Goal: Task Accomplishment & Management: Manage account settings

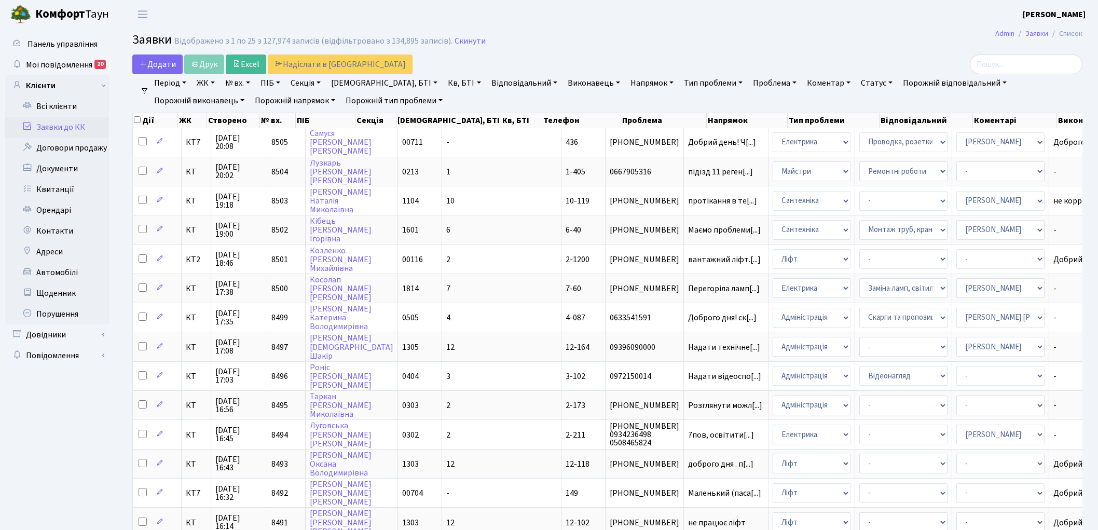
select select "25"
click at [458, 40] on link "Скинути" at bounding box center [470, 41] width 31 height 10
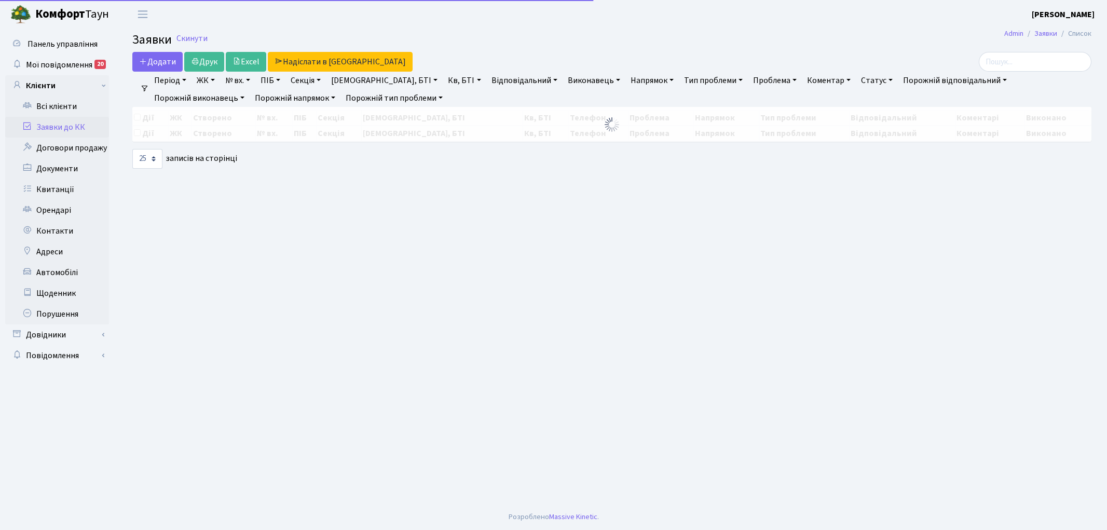
select select "25"
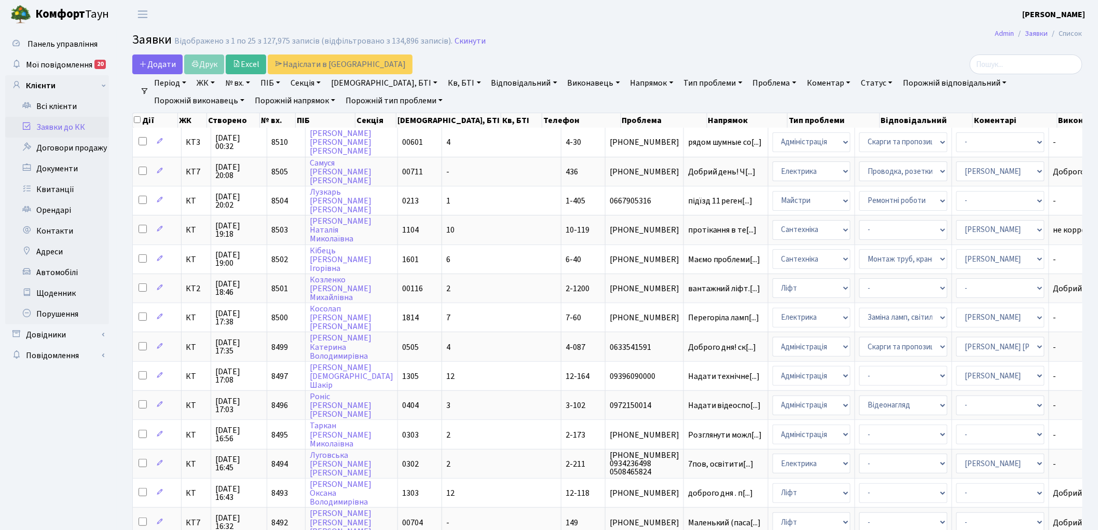
click at [461, 34] on h2 "Заявки Відображено з 1 по 25 з 127,975 записів (відфільтровано з 134,896 записі…" at bounding box center [607, 42] width 950 height 18
click at [459, 38] on link "Скинути" at bounding box center [470, 41] width 31 height 10
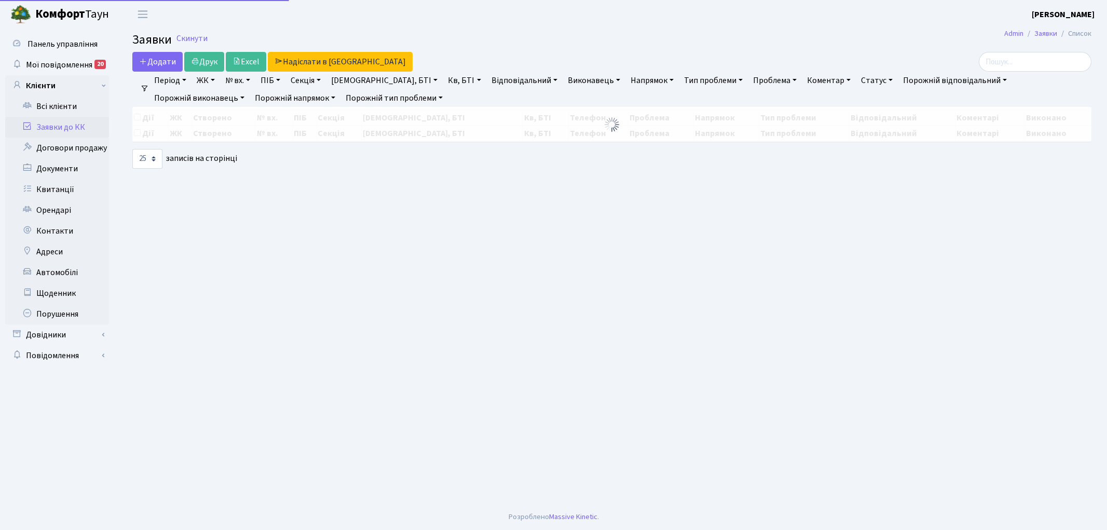
select select "25"
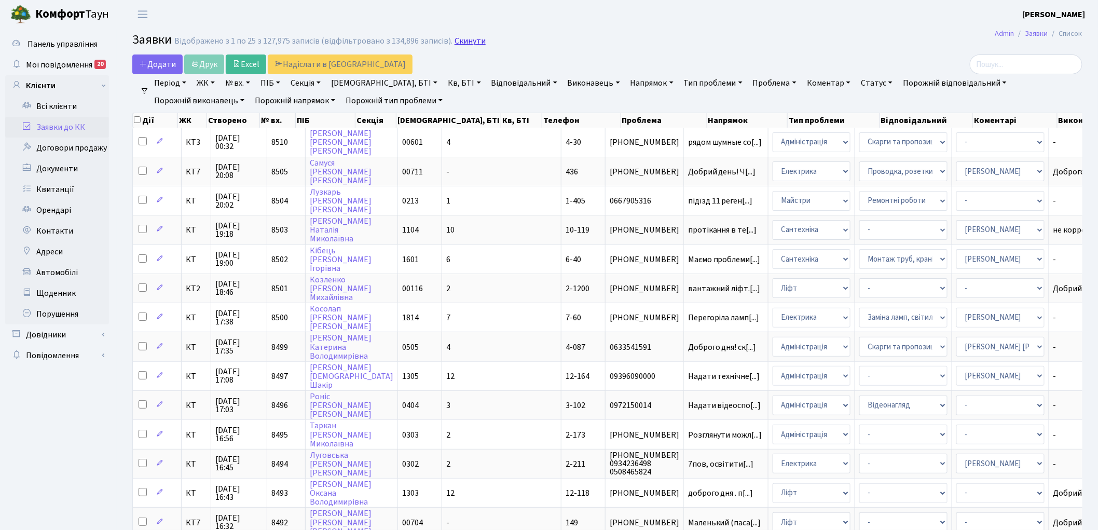
click at [458, 40] on link "Скинути" at bounding box center [470, 41] width 31 height 10
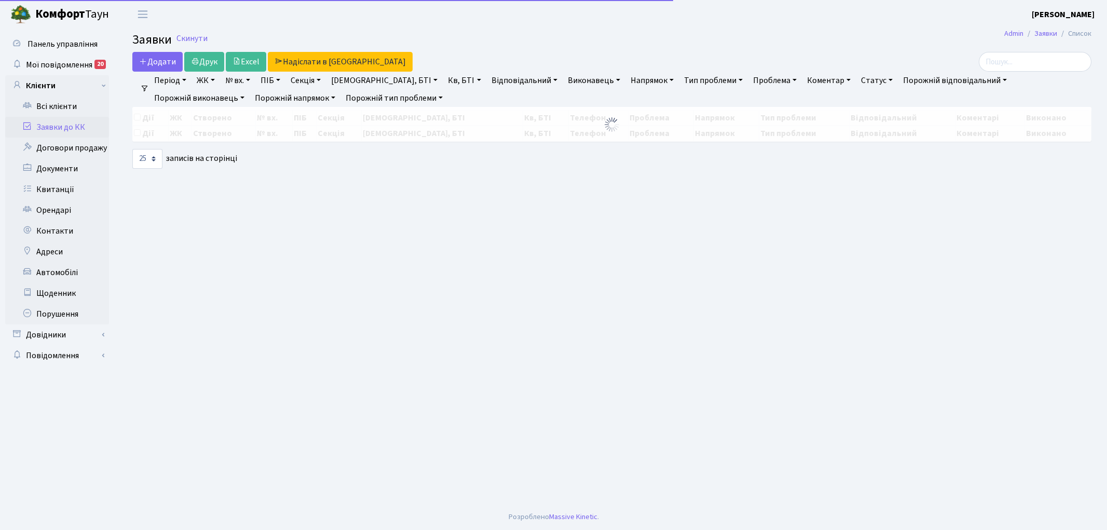
select select "25"
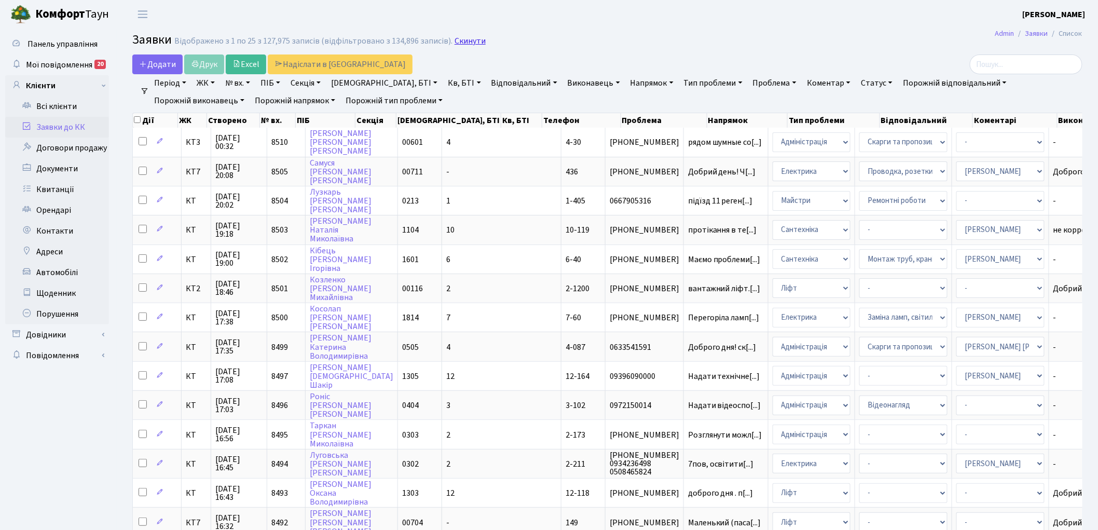
click at [458, 43] on link "Скинути" at bounding box center [470, 41] width 31 height 10
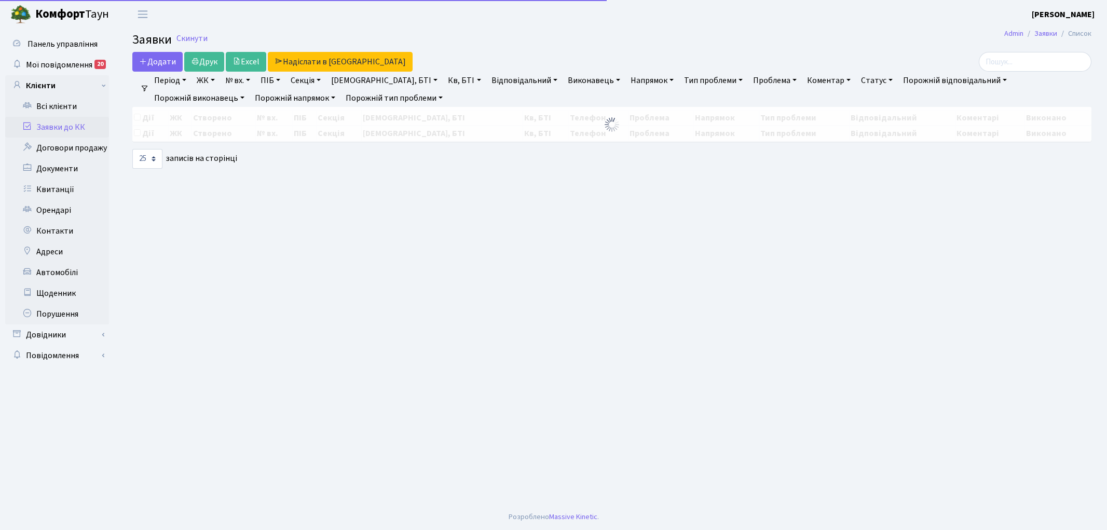
select select "25"
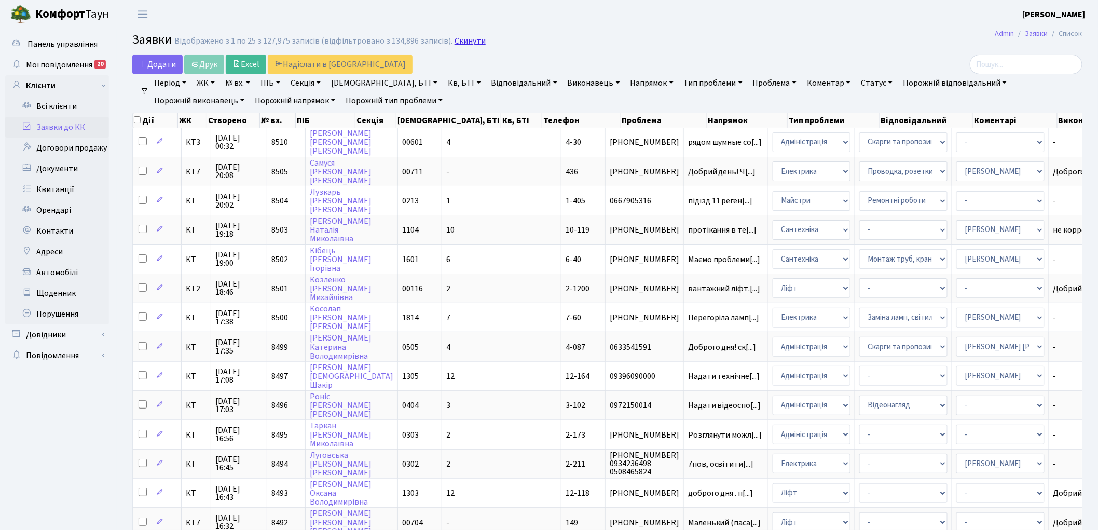
click at [461, 44] on link "Скинути" at bounding box center [470, 41] width 31 height 10
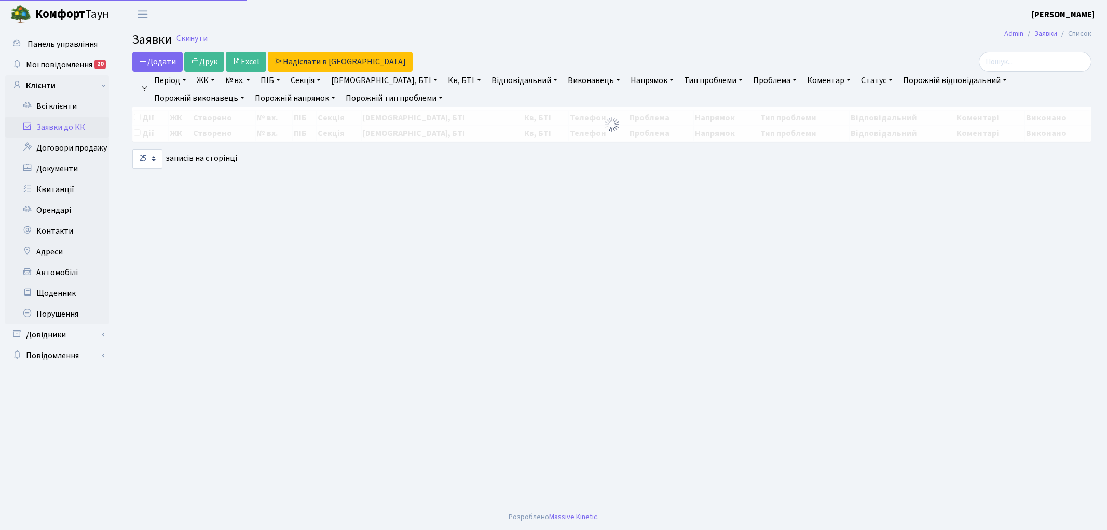
select select "25"
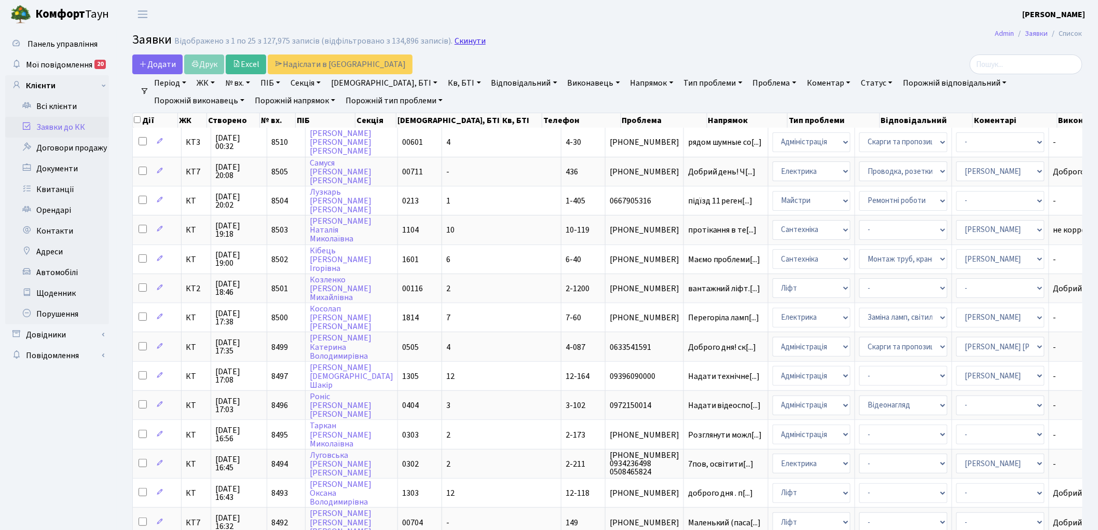
click at [455, 44] on link "Скинути" at bounding box center [470, 41] width 31 height 10
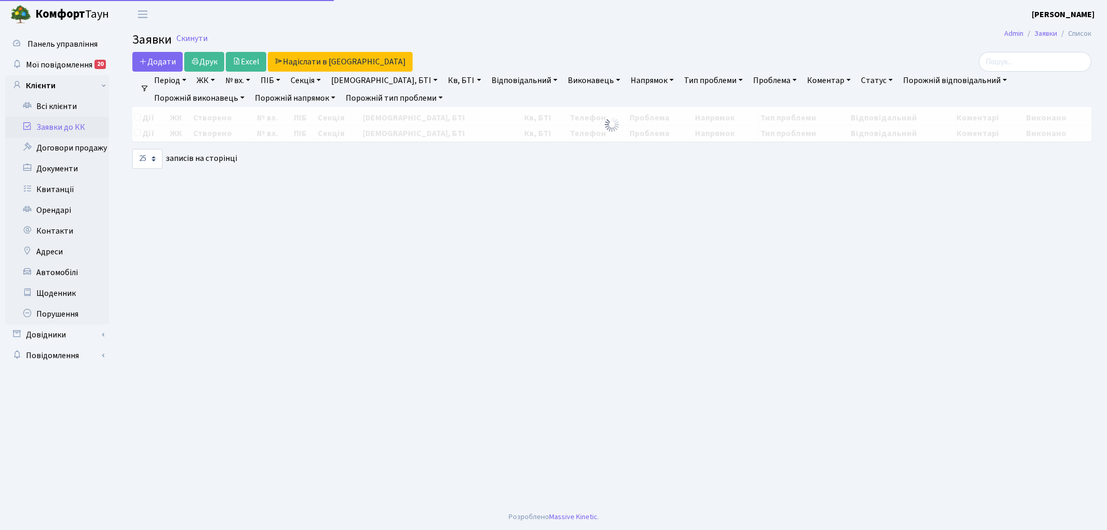
select select "25"
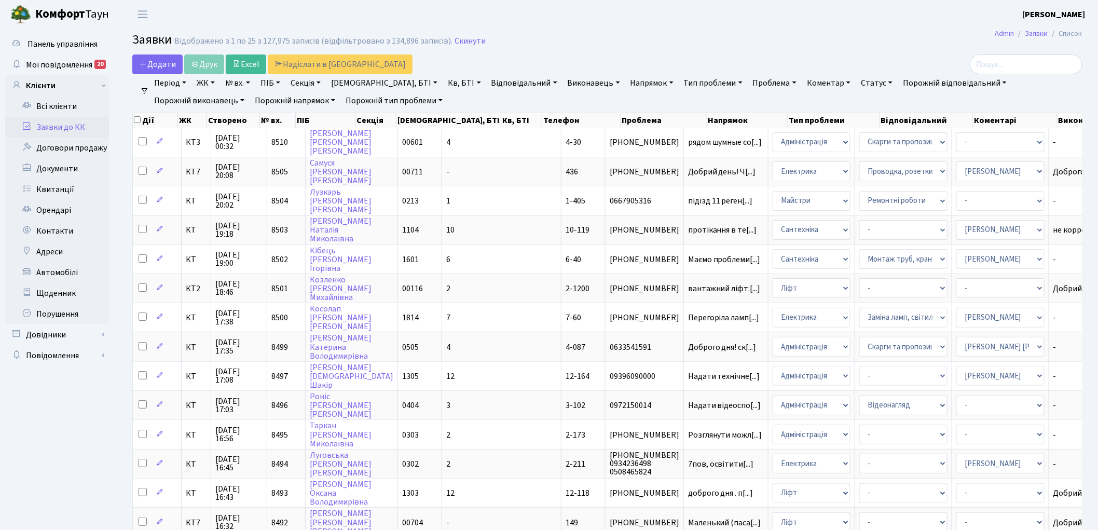
click at [626, 85] on link "Напрямок" at bounding box center [651, 83] width 51 height 18
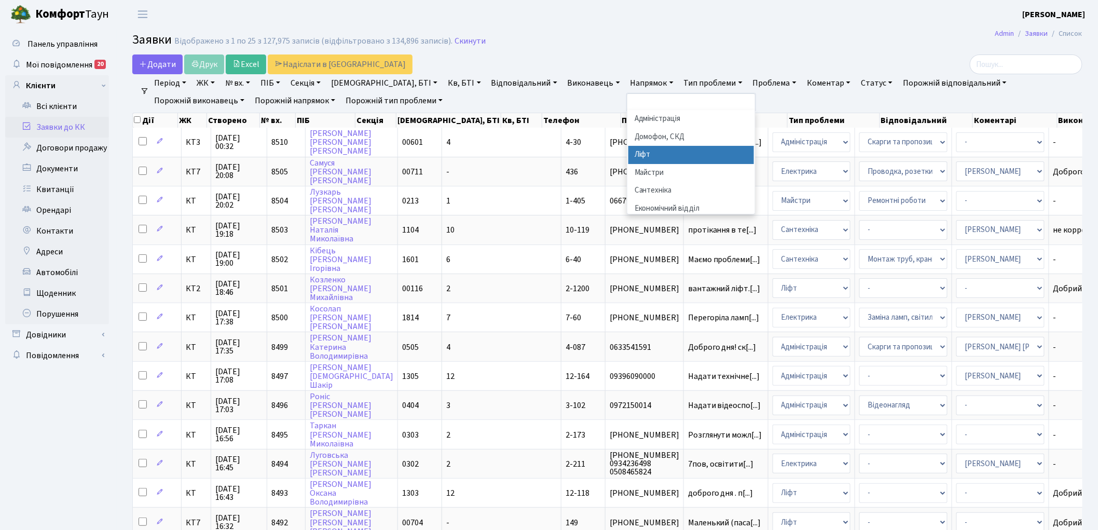
click at [628, 157] on li "Ліфт" at bounding box center [691, 155] width 126 height 18
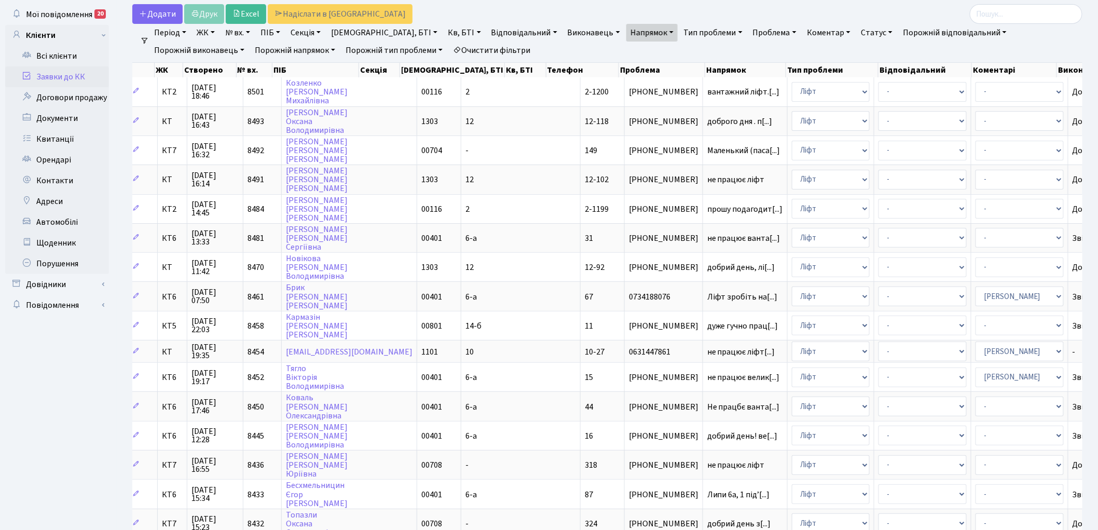
scroll to position [35, 0]
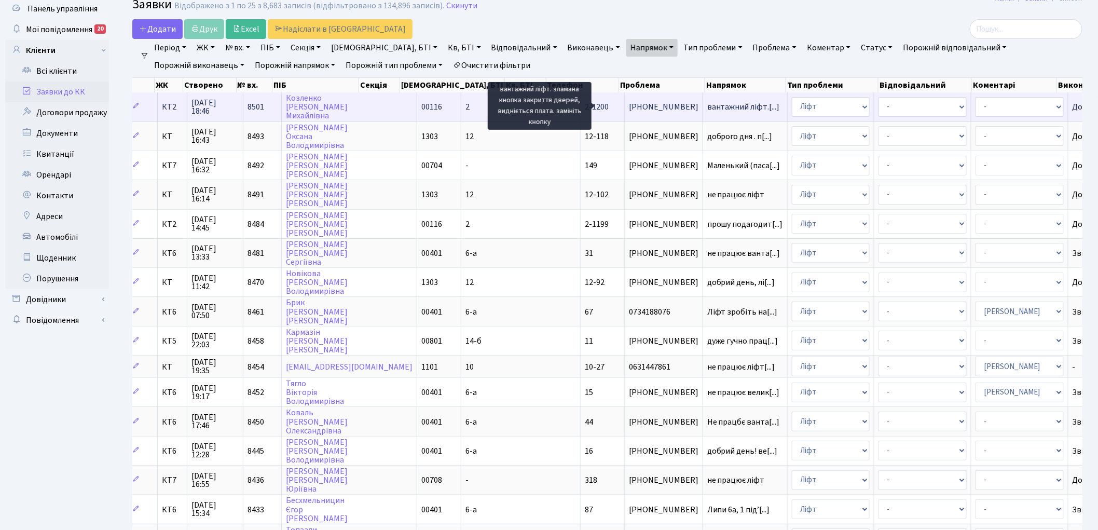
click at [707, 102] on span "вантажний ліфт.[...]" at bounding box center [743, 106] width 73 height 11
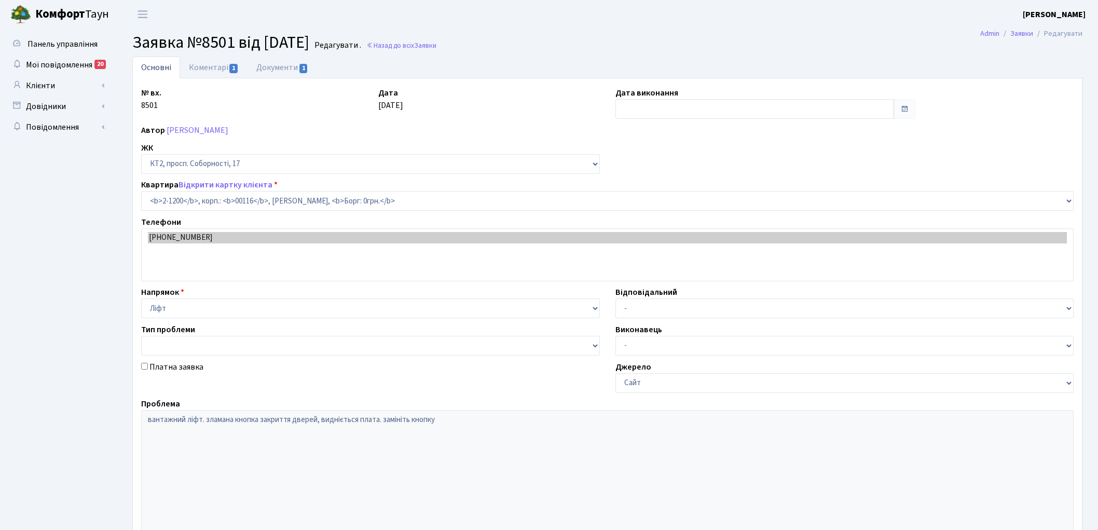
select select "12815"
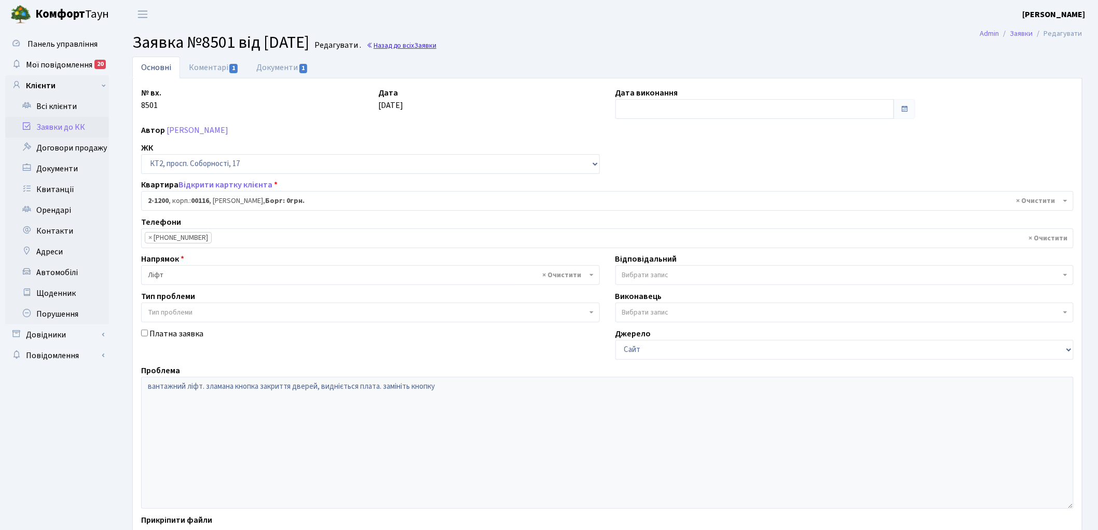
click at [421, 40] on link "Назад до всіх Заявки" at bounding box center [401, 45] width 70 height 10
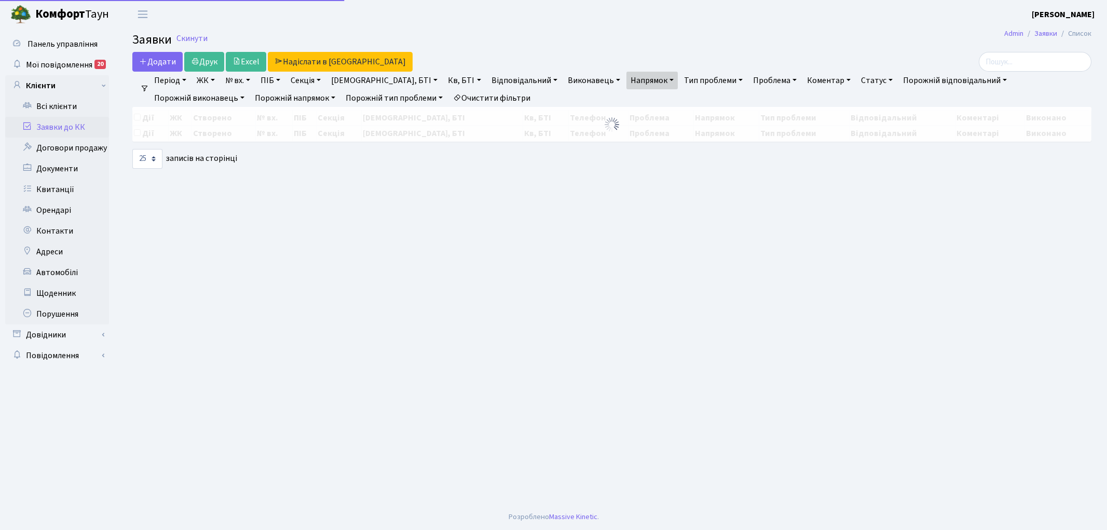
select select "25"
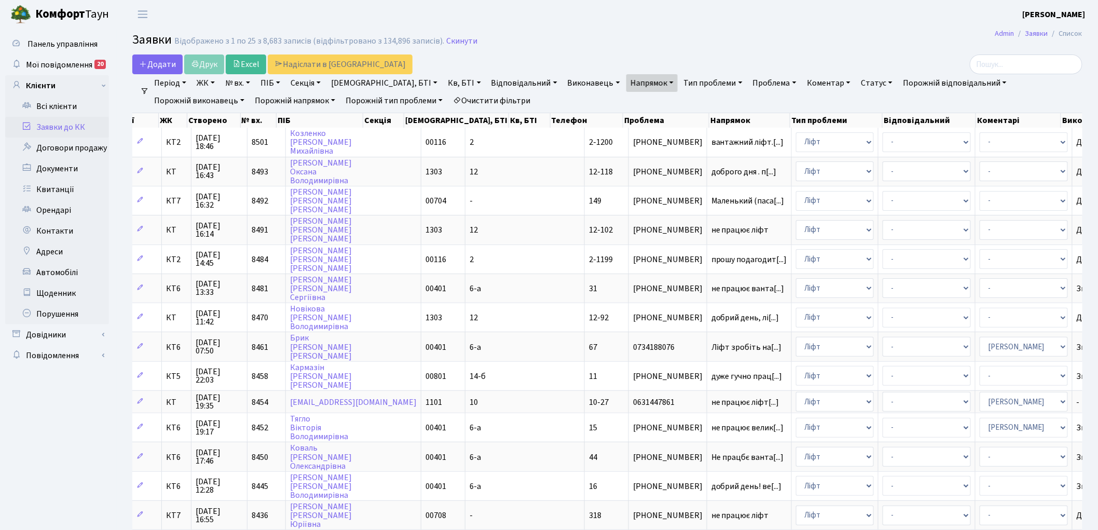
click at [449, 96] on link "Очистити фільтри" at bounding box center [492, 101] width 86 height 18
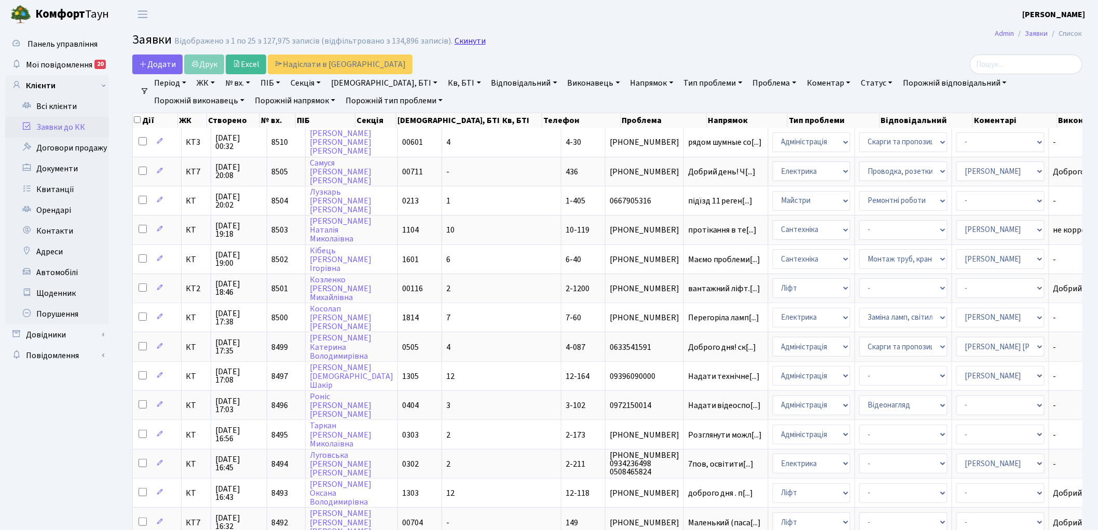
click at [467, 43] on link "Скинути" at bounding box center [470, 41] width 31 height 10
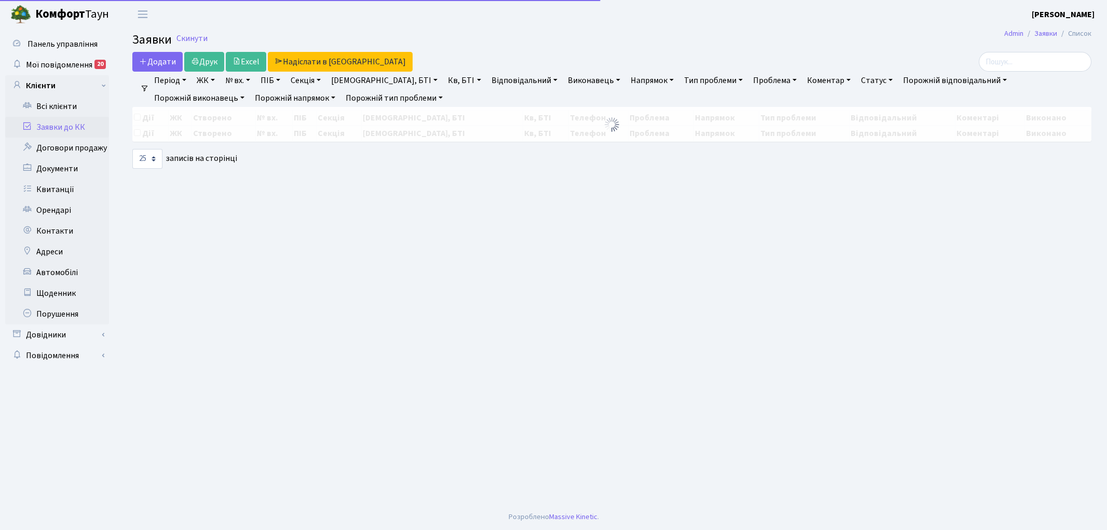
select select "25"
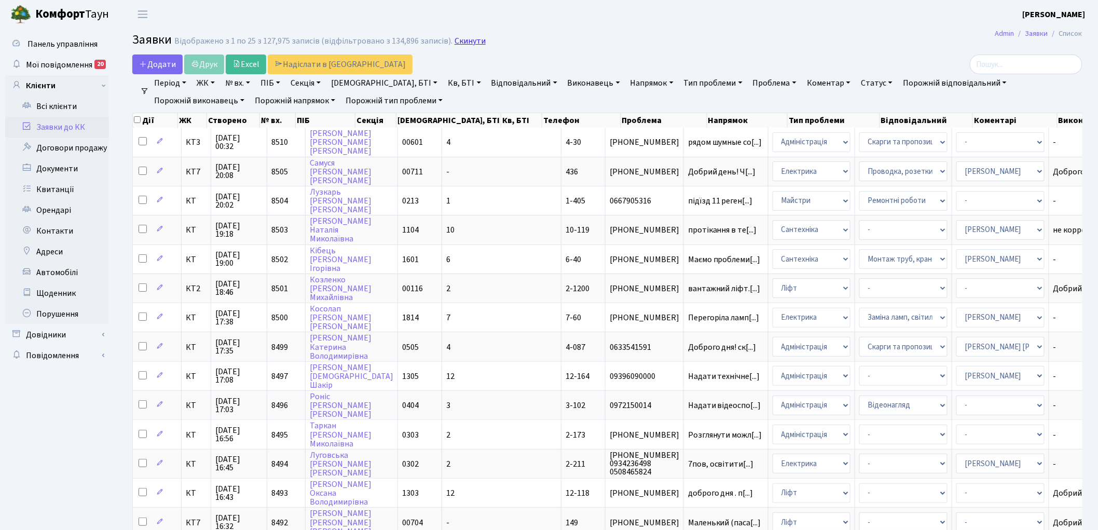
click at [455, 42] on link "Скинути" at bounding box center [470, 41] width 31 height 10
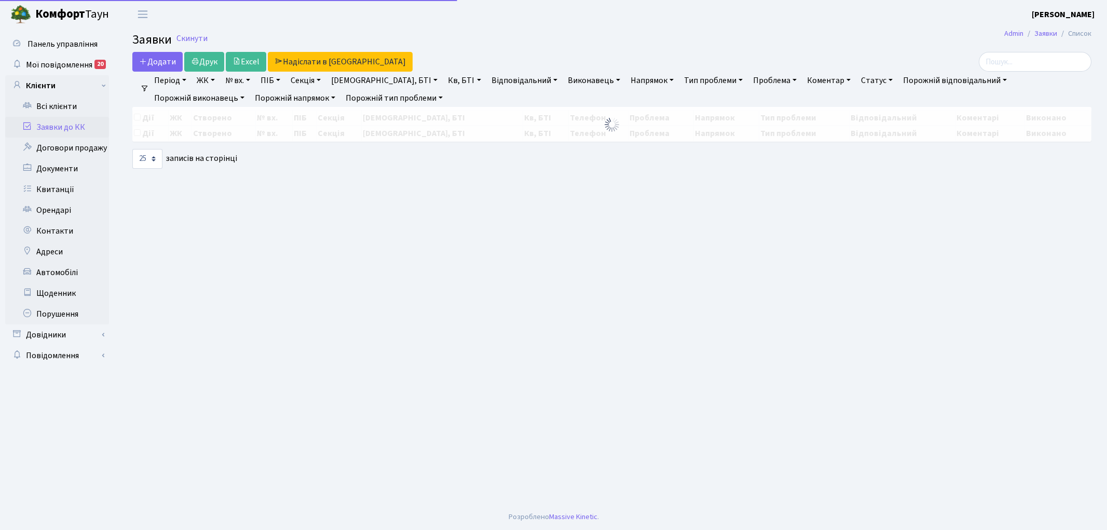
select select "25"
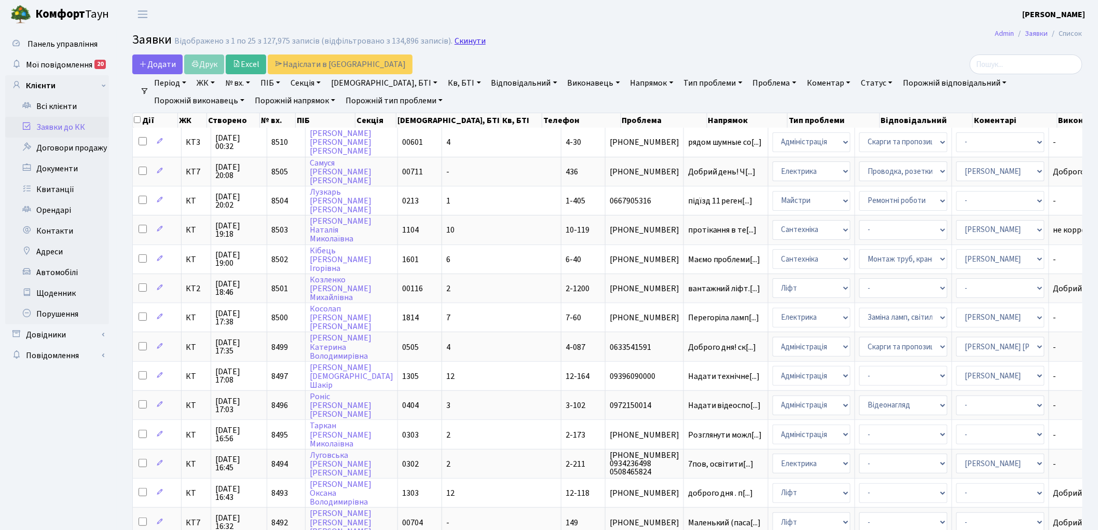
click at [455, 40] on link "Скинути" at bounding box center [470, 41] width 31 height 10
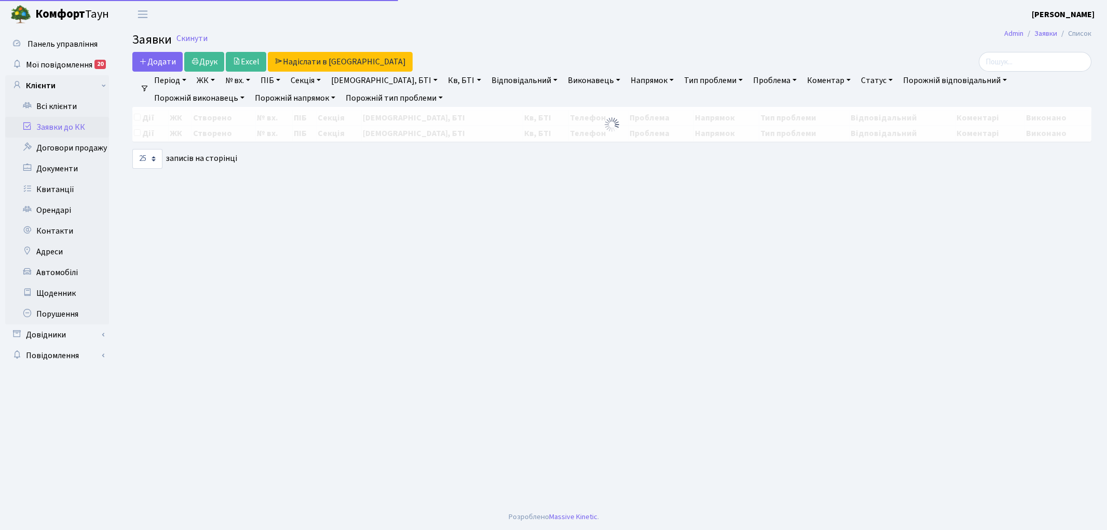
select select "25"
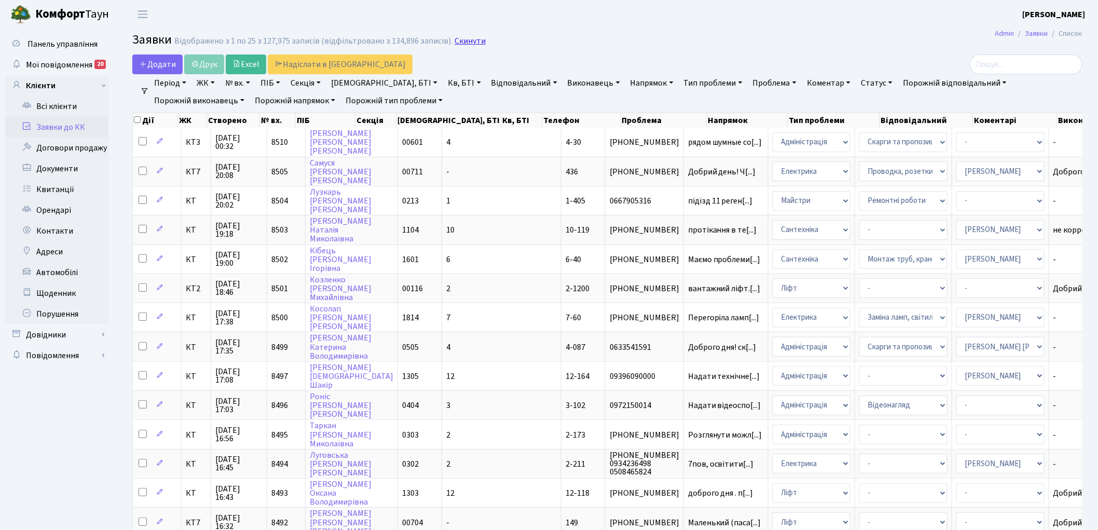
click at [459, 39] on link "Скинути" at bounding box center [470, 41] width 31 height 10
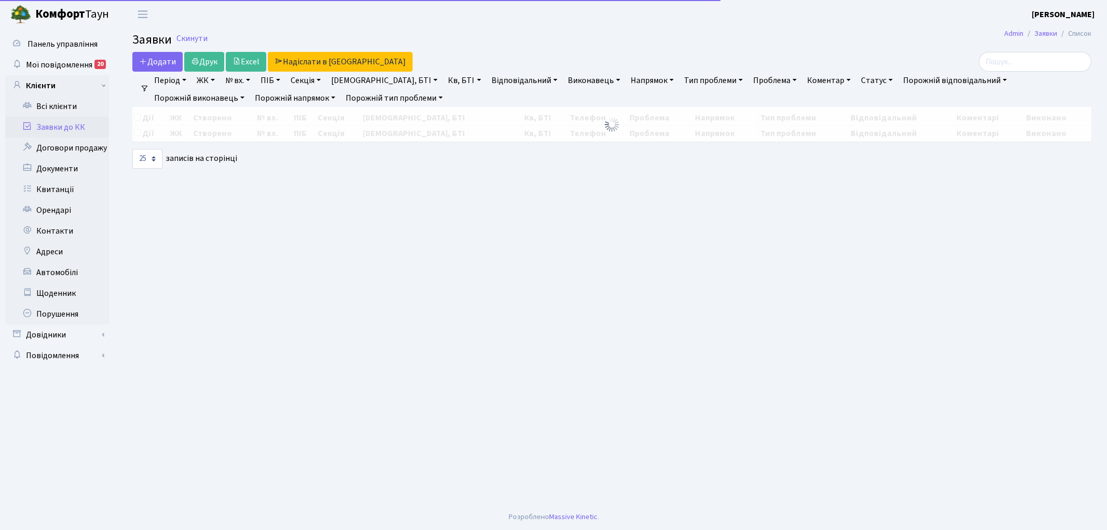
select select "25"
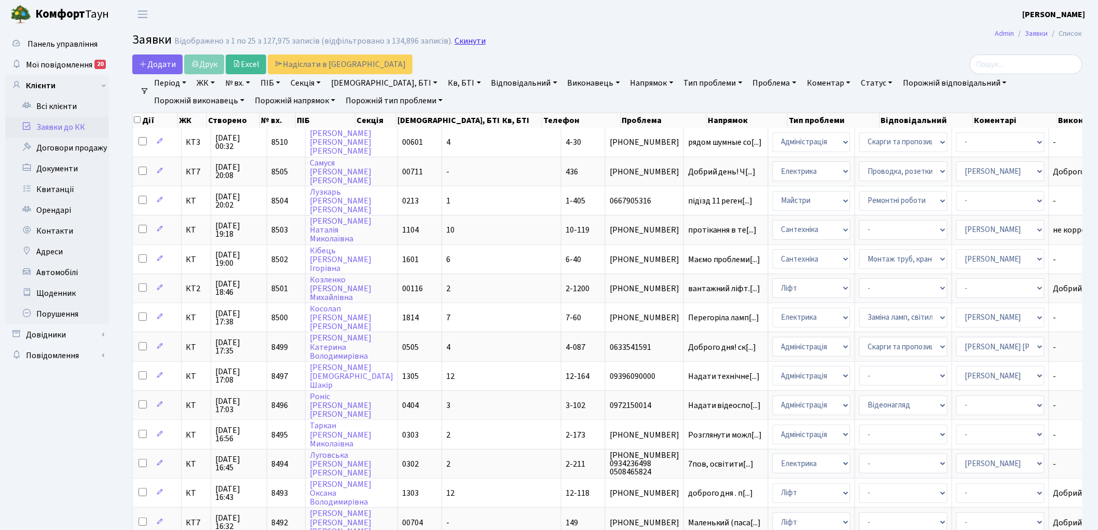
click at [465, 43] on link "Скинути" at bounding box center [470, 41] width 31 height 10
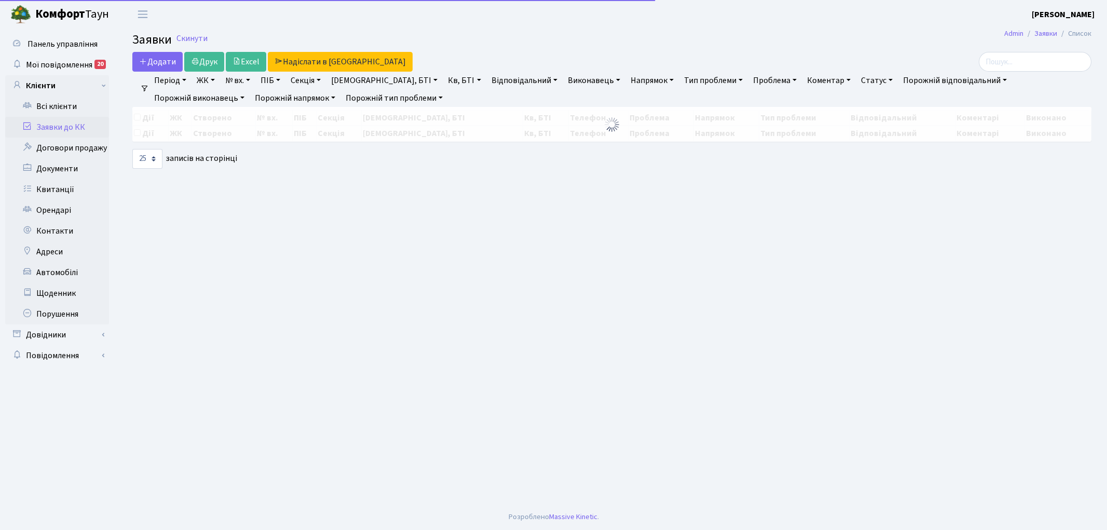
select select "25"
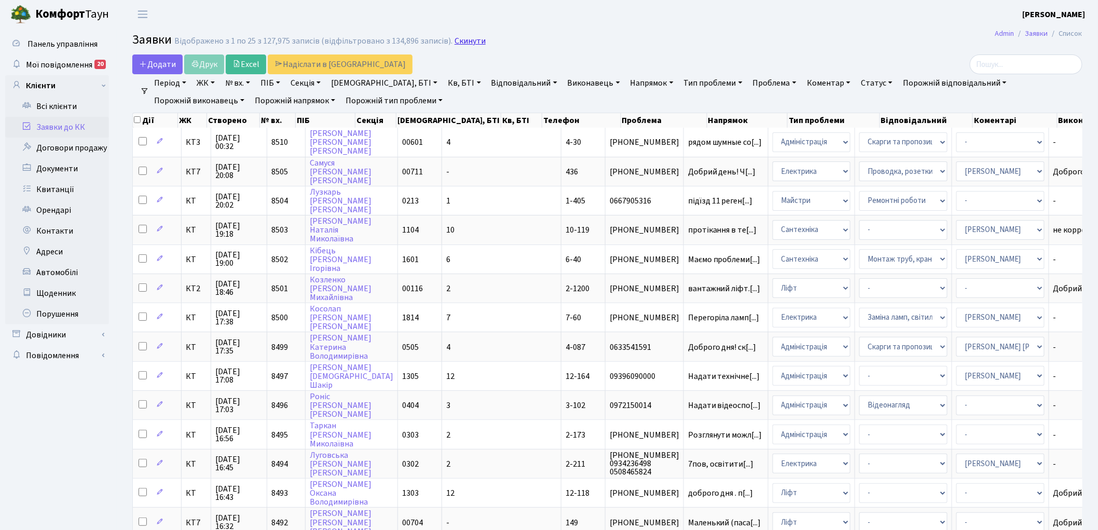
click at [462, 38] on link "Скинути" at bounding box center [470, 41] width 31 height 10
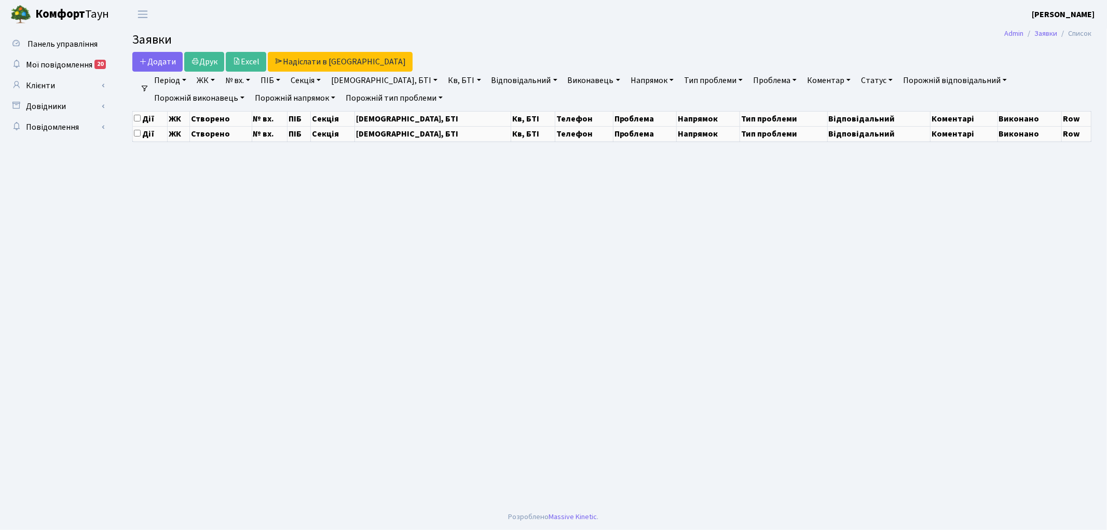
select select "25"
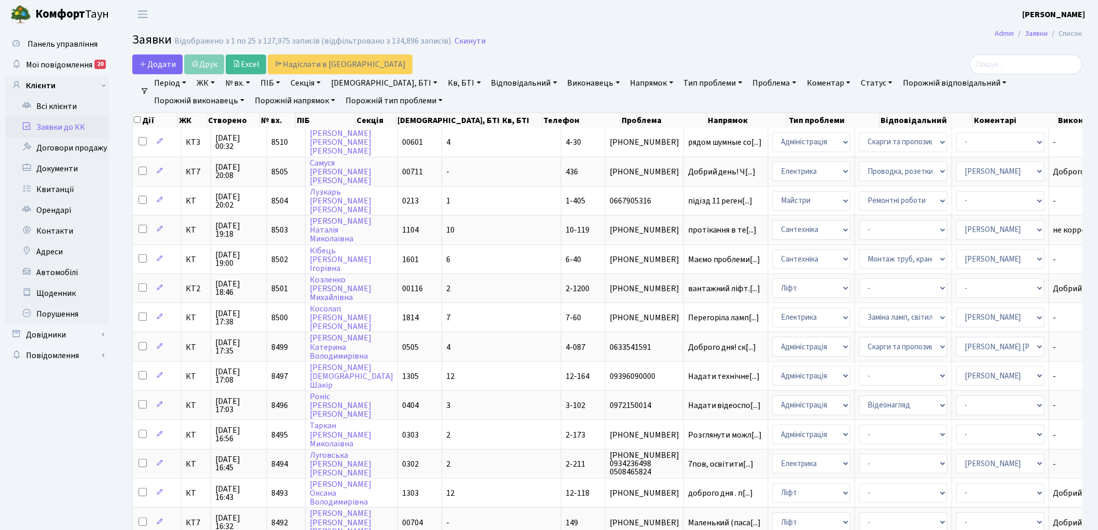
click at [462, 38] on link "Скинути" at bounding box center [470, 41] width 31 height 10
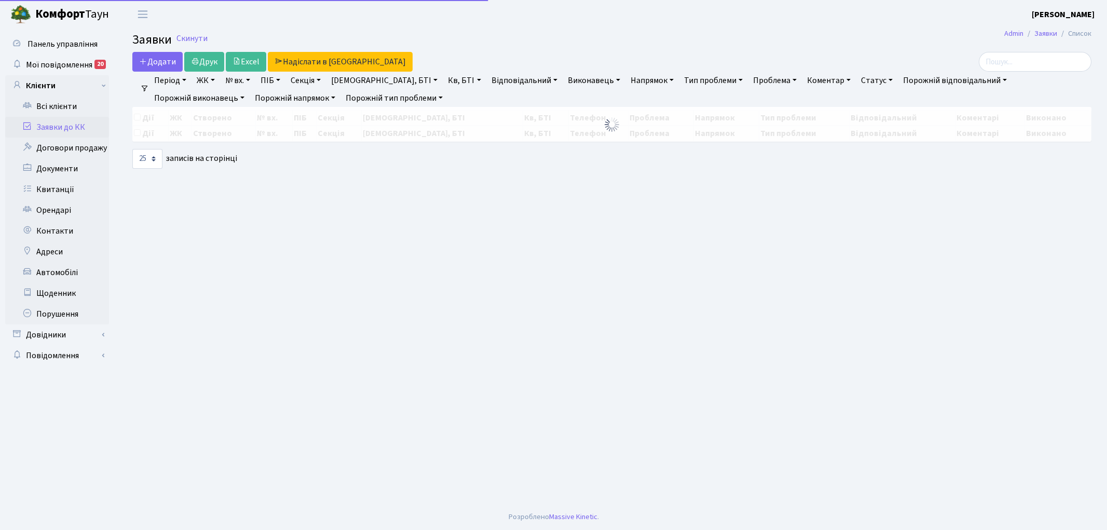
select select "25"
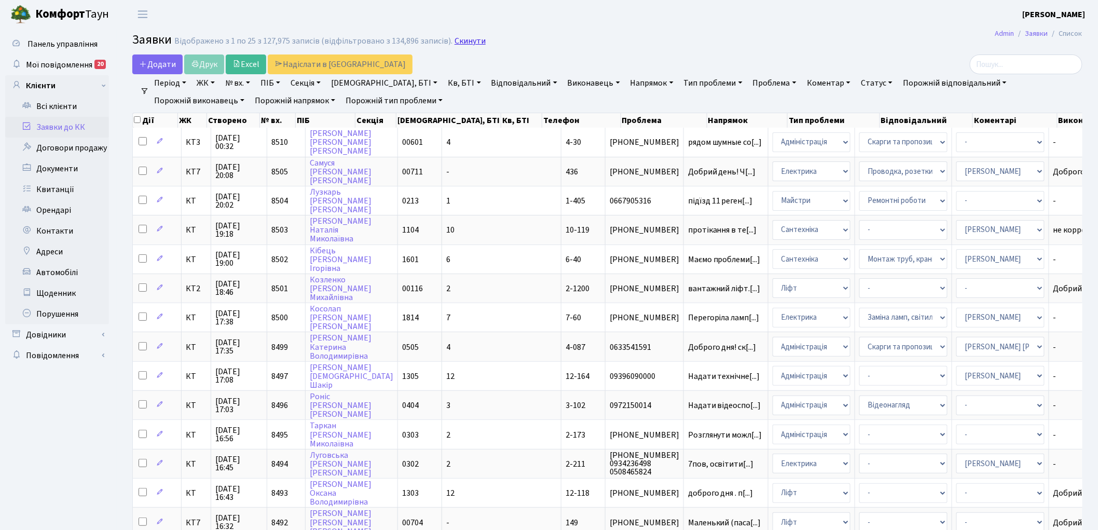
click at [460, 38] on link "Скинути" at bounding box center [470, 41] width 31 height 10
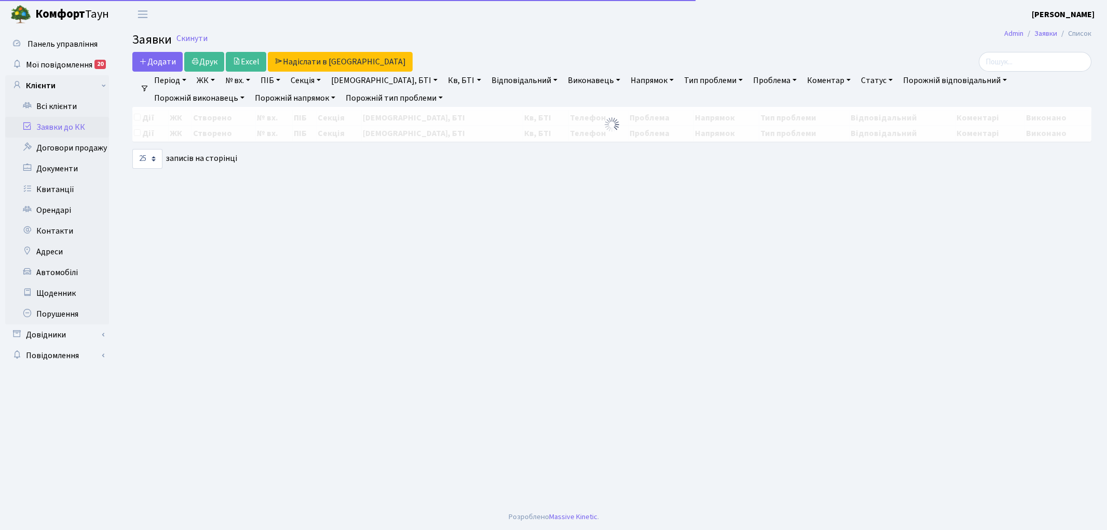
select select "25"
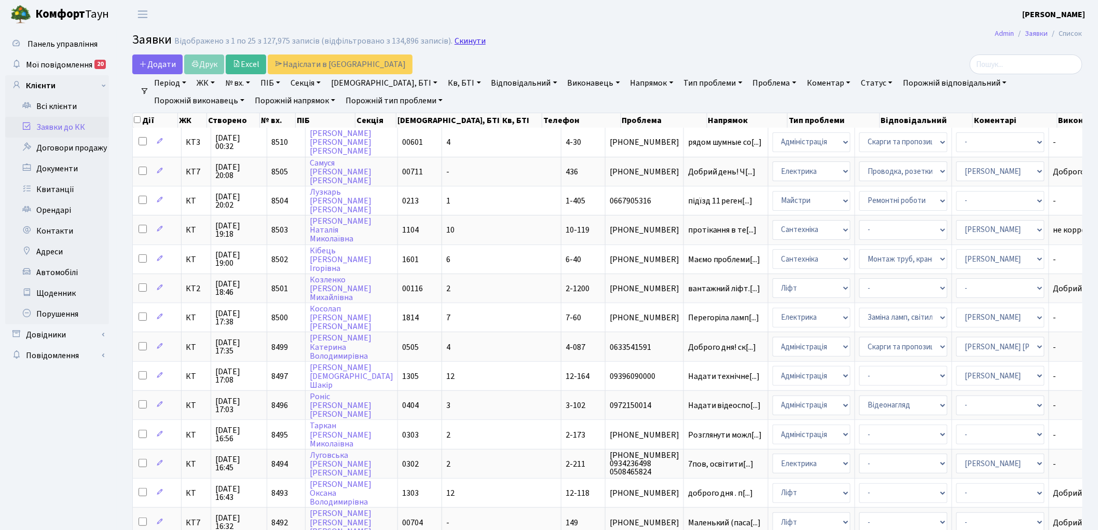
click at [467, 39] on link "Скинути" at bounding box center [470, 41] width 31 height 10
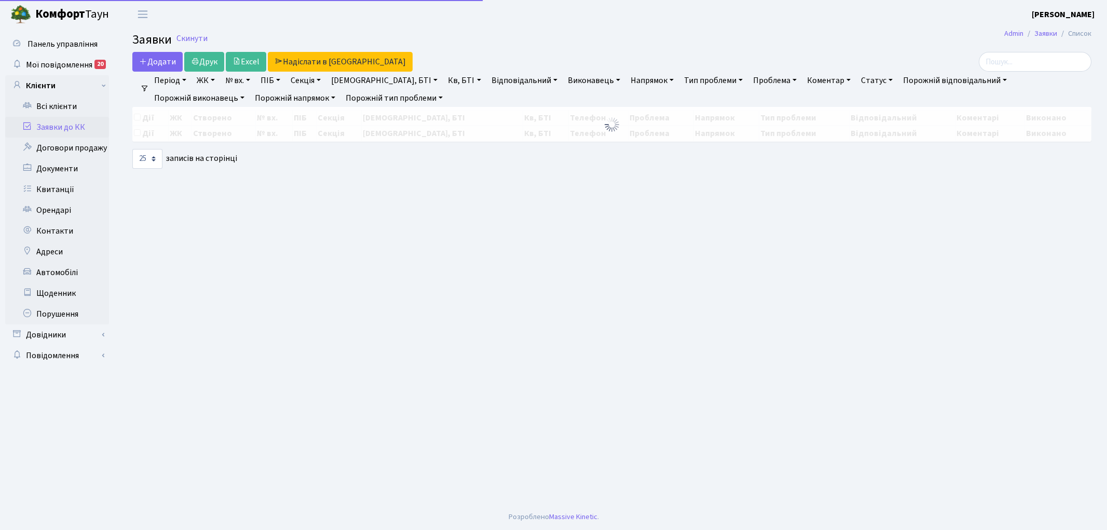
select select "25"
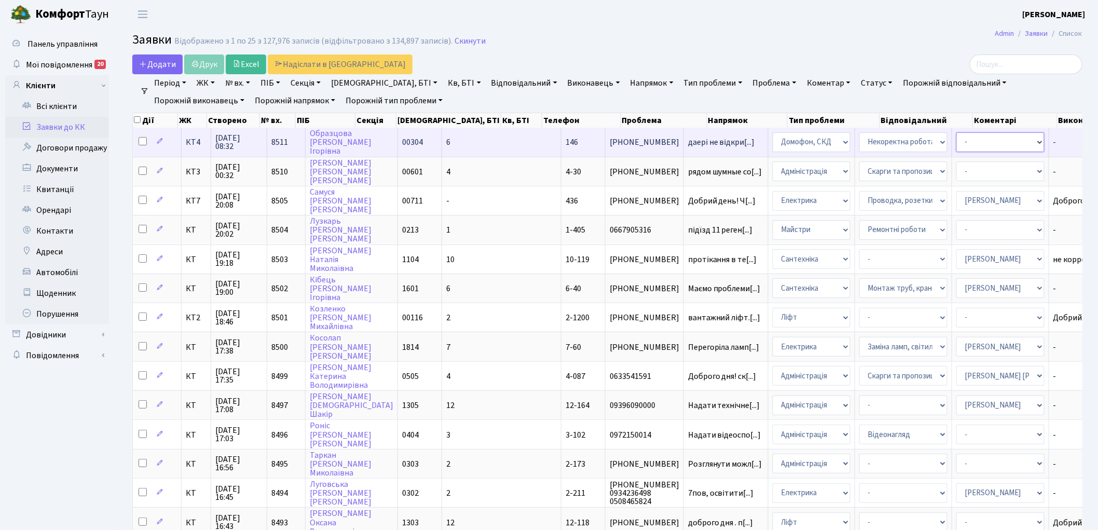
click at [956, 144] on select "- Адміністратор ЖК ДП Адміністратор ЖК КТ Адміністратор ЖК СП [PERSON_NAME] [PE…" at bounding box center [1000, 142] width 88 height 20
select select "22"
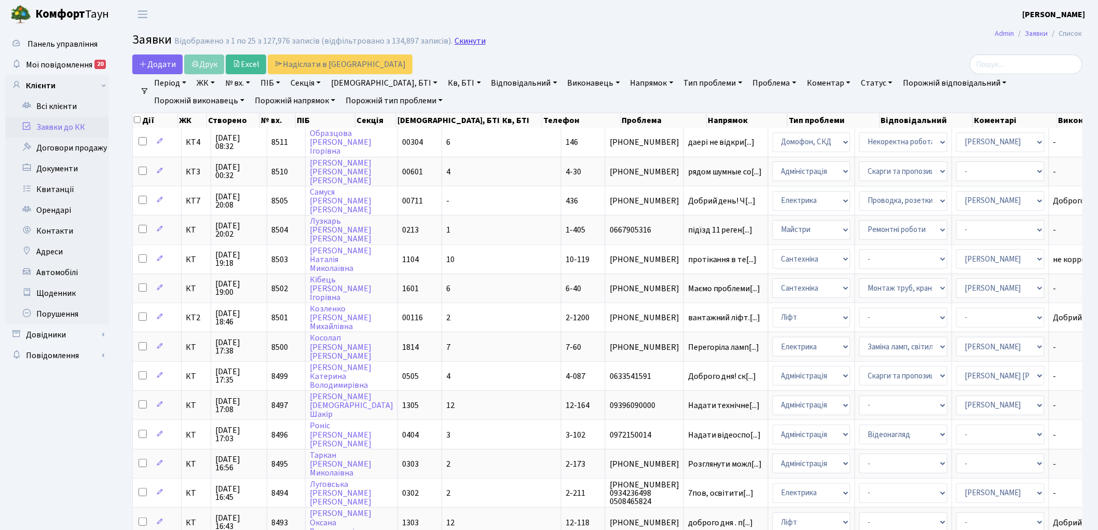
click at [471, 38] on link "Скинути" at bounding box center [470, 41] width 31 height 10
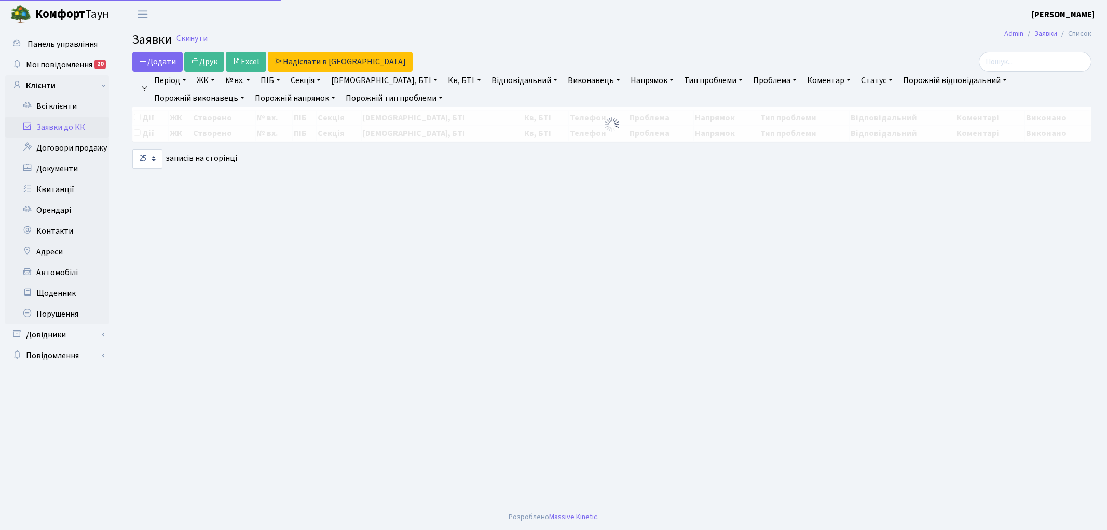
select select "25"
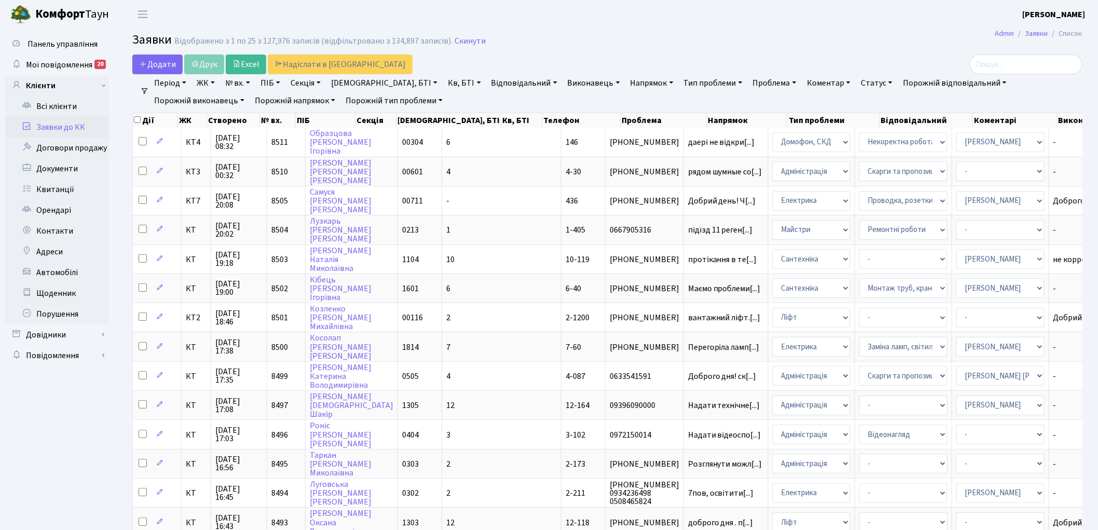
click at [444, 79] on link "Кв, БТІ" at bounding box center [464, 83] width 41 height 18
type input "1-205"
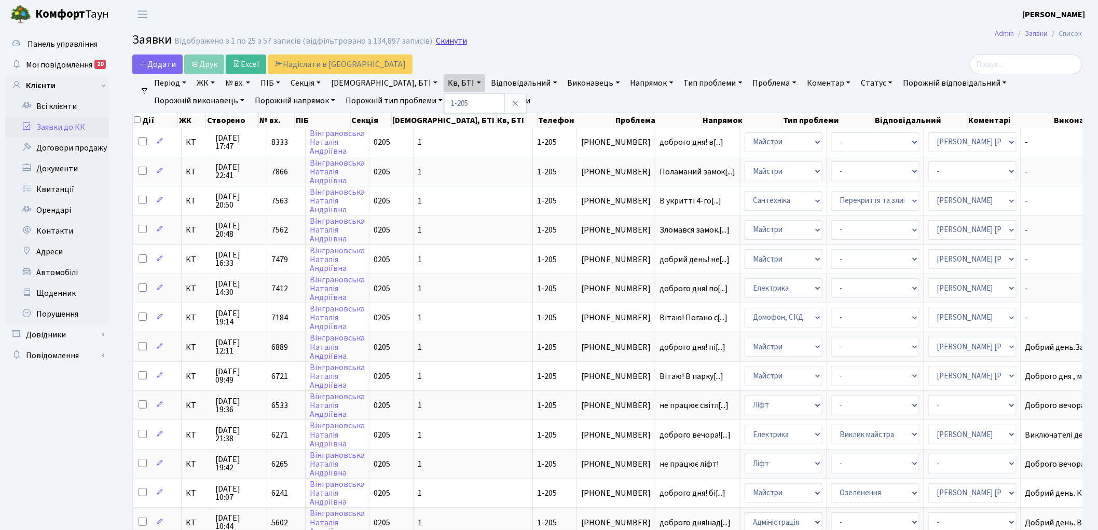
click at [443, 40] on link "Скинути" at bounding box center [451, 41] width 31 height 10
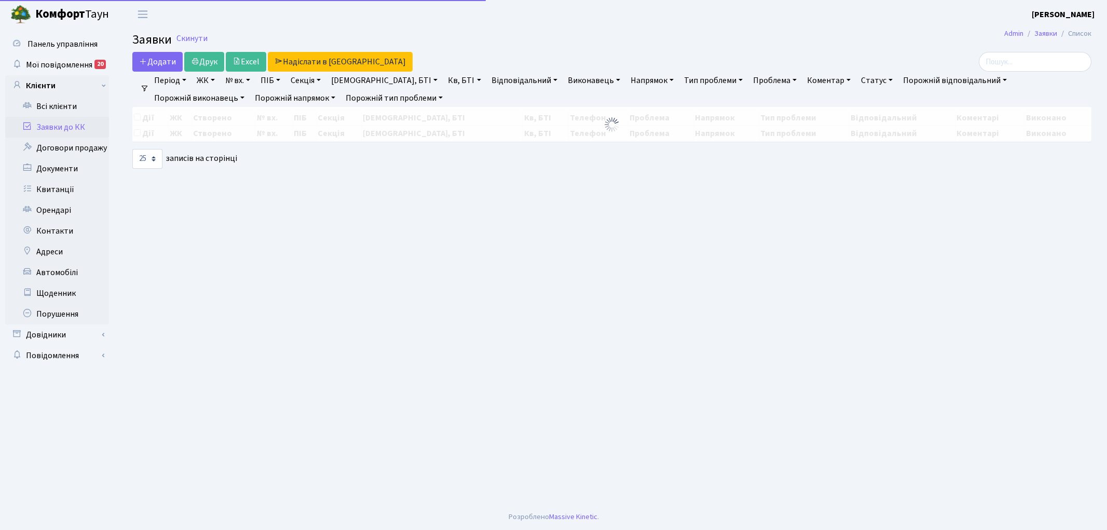
select select "25"
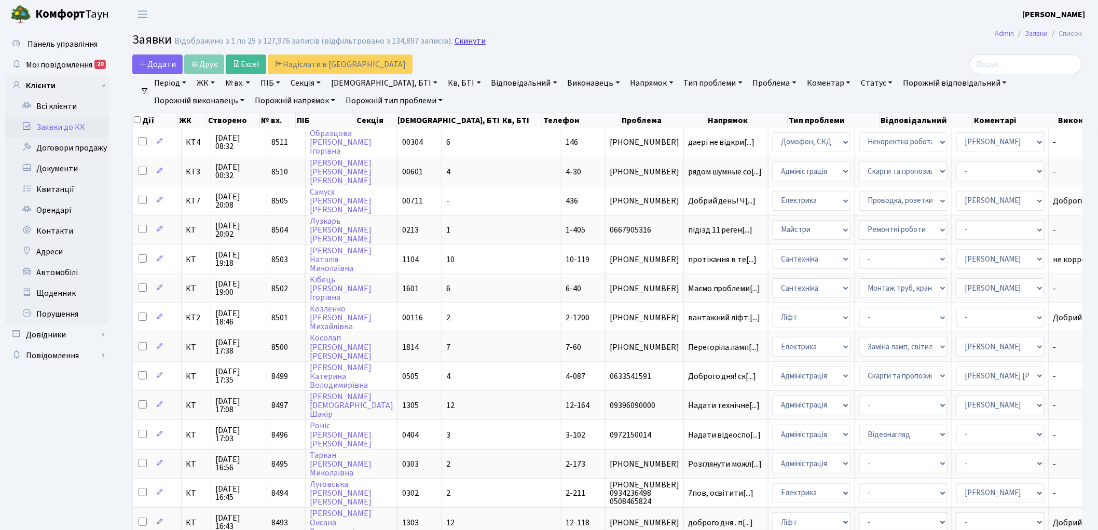
click at [457, 42] on link "Скинути" at bounding box center [470, 41] width 31 height 10
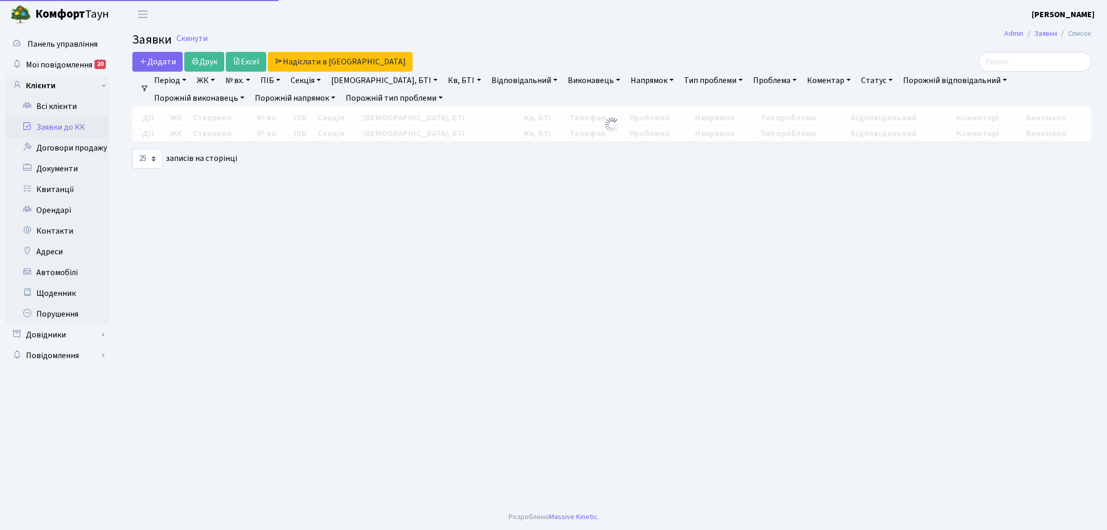
select select "25"
